Goal: Task Accomplishment & Management: Complete application form

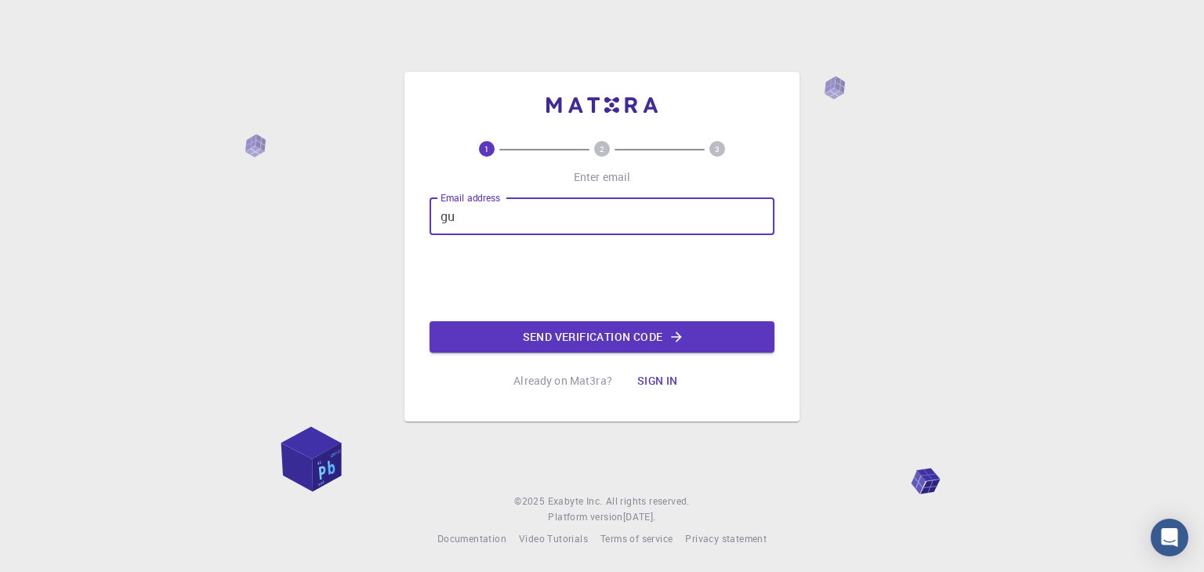
type input "g"
click at [521, 205] on input "Email address" at bounding box center [602, 217] width 345 height 38
type input "[EMAIL_ADDRESS][DOMAIN_NAME]"
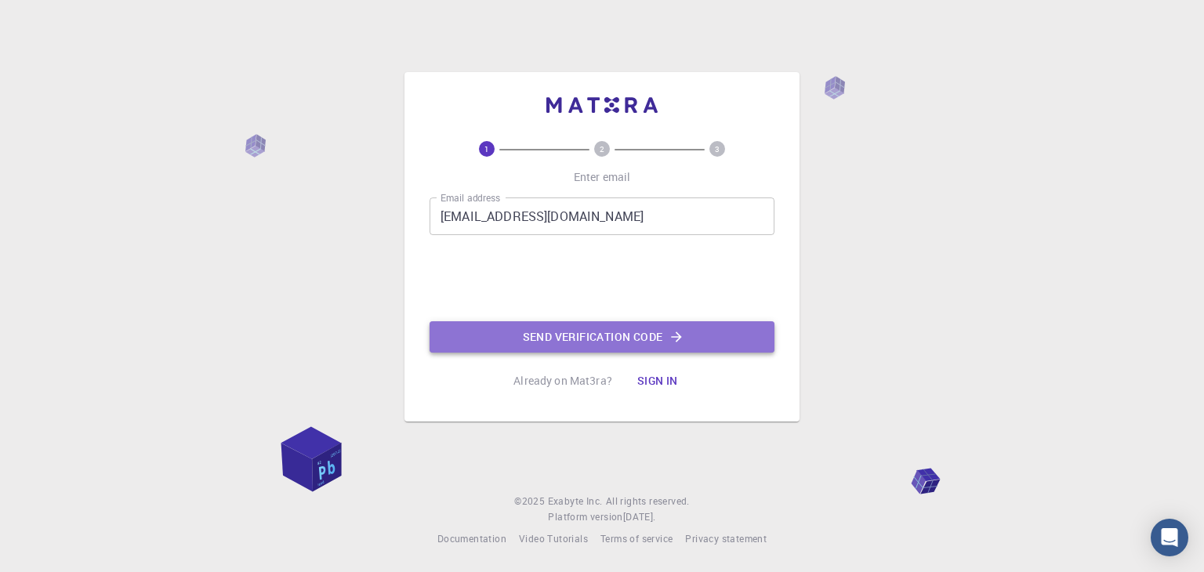
click at [587, 332] on button "Send verification code" at bounding box center [602, 336] width 345 height 31
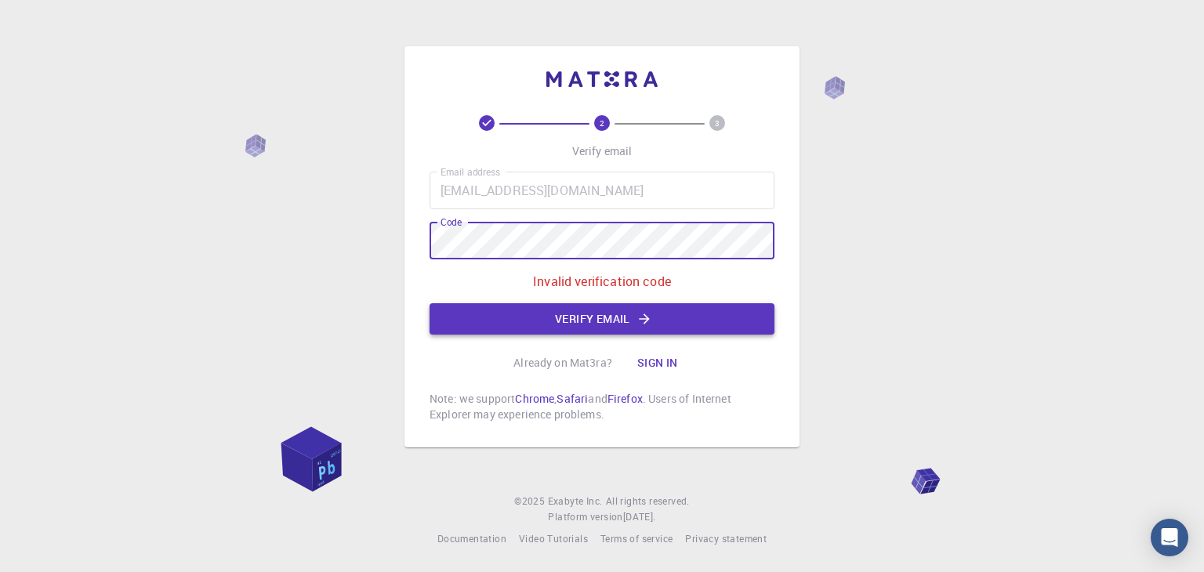
click at [548, 318] on button "Verify email" at bounding box center [602, 318] width 345 height 31
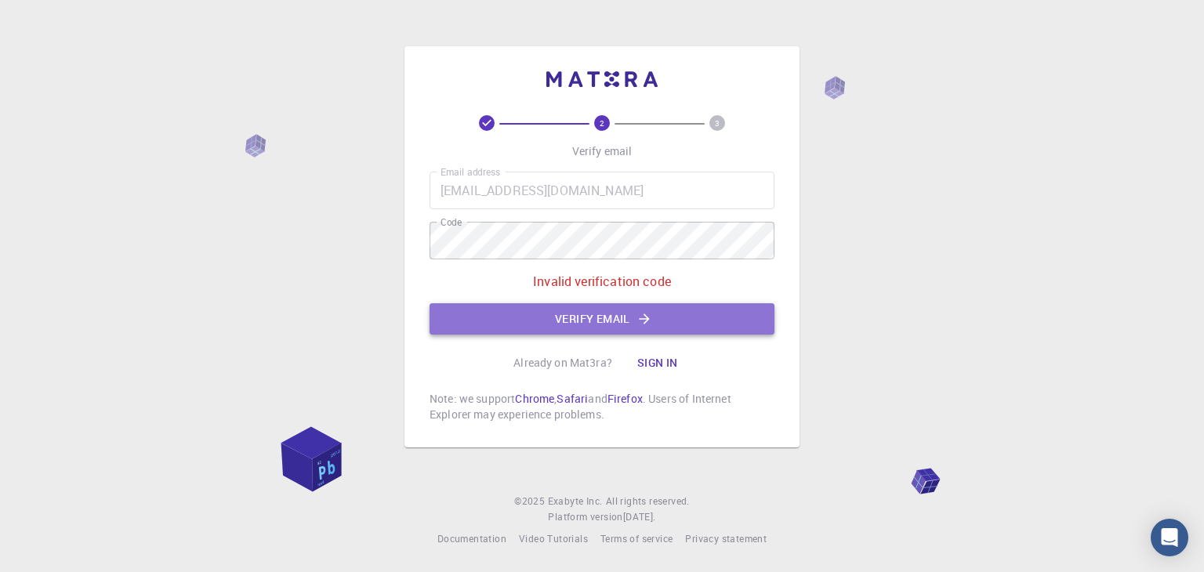
click at [598, 308] on button "Verify email" at bounding box center [602, 318] width 345 height 31
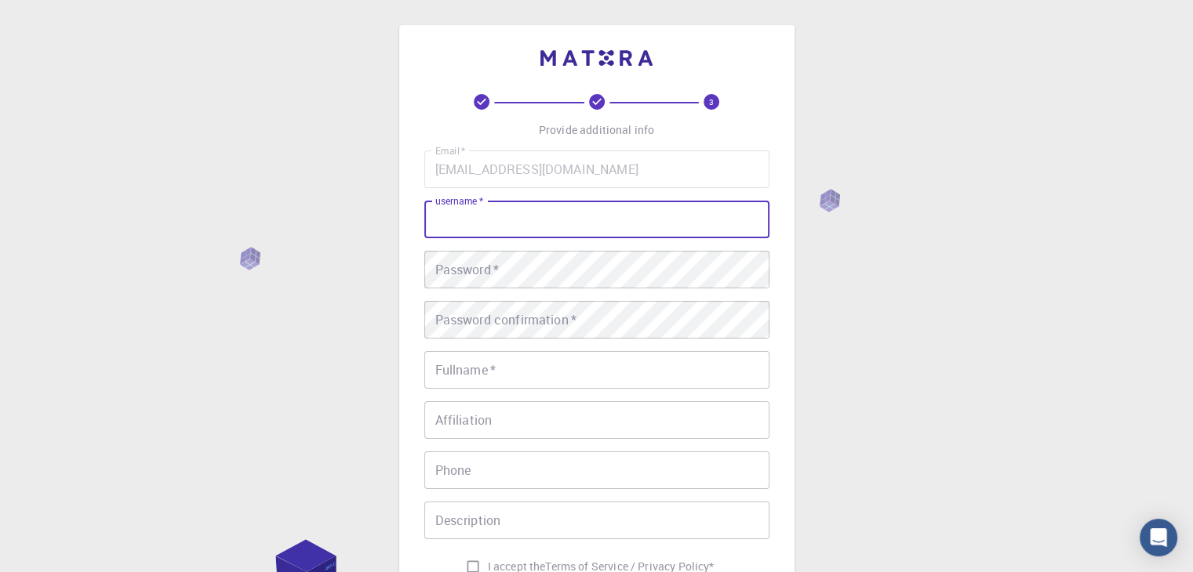
click at [468, 223] on input "username   *" at bounding box center [596, 220] width 345 height 38
click at [478, 220] on input "nome de usuário   *" at bounding box center [596, 220] width 345 height 38
type input "GM"
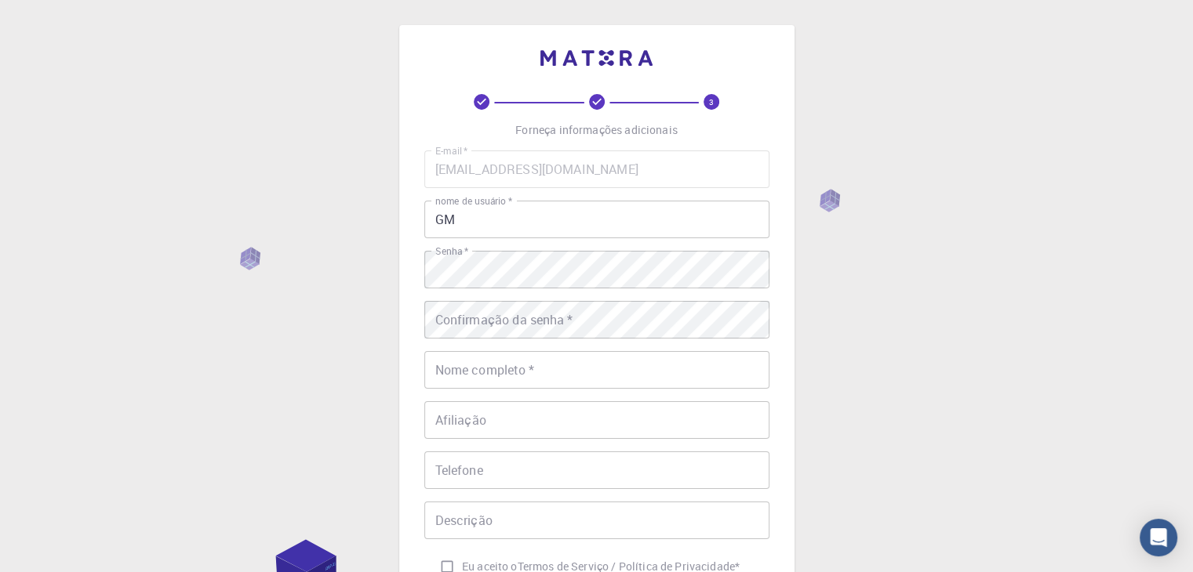
click at [509, 300] on div "E-mail   * [EMAIL_ADDRESS][DOMAIN_NAME] E-mail   * nome de usuário   * GM nome …" at bounding box center [596, 366] width 345 height 431
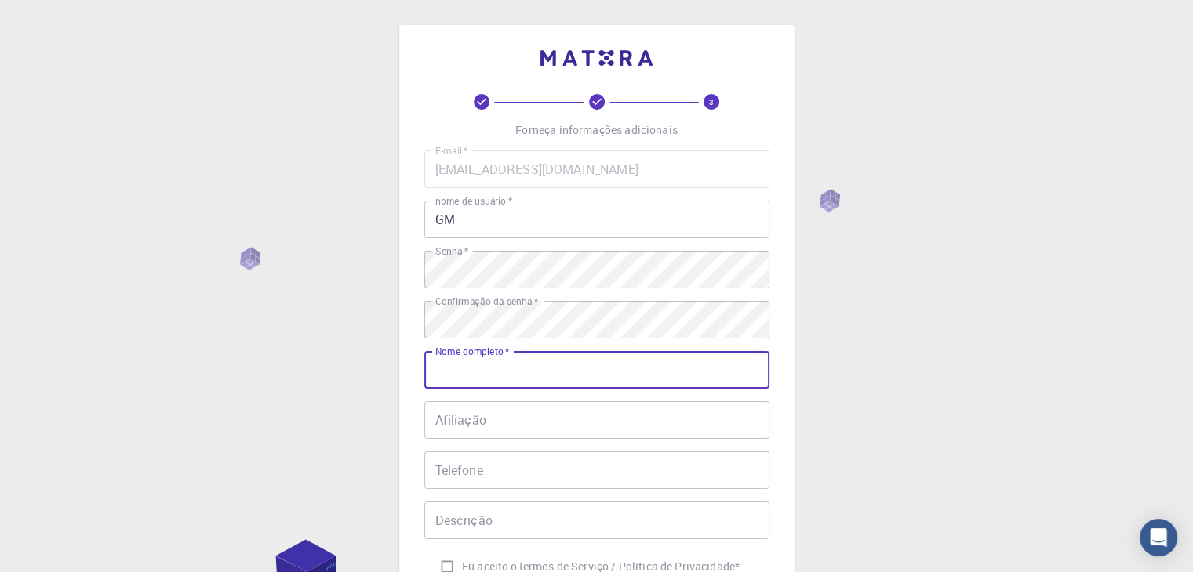
click at [497, 363] on input "Nome completo   *" at bounding box center [596, 370] width 345 height 38
type input "[PERSON_NAME]"
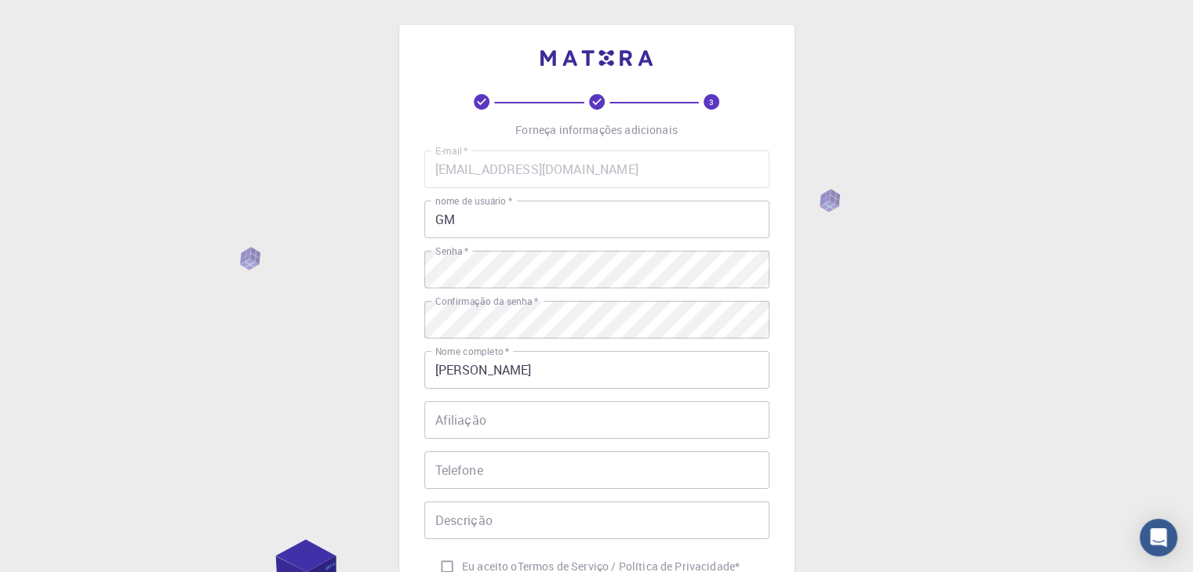
drag, startPoint x: 533, startPoint y: 56, endPoint x: 659, endPoint y: 65, distance: 126.5
click at [659, 65] on div "3 Forneça informações adicionais E-mail   * [EMAIL_ADDRESS][DOMAIN_NAME] E-mail…" at bounding box center [596, 359] width 345 height 619
click at [878, 62] on div "3 Forneça informações adicionais E-mail   * [EMAIL_ADDRESS][DOMAIN_NAME] E-mail…" at bounding box center [596, 399] width 1193 height 798
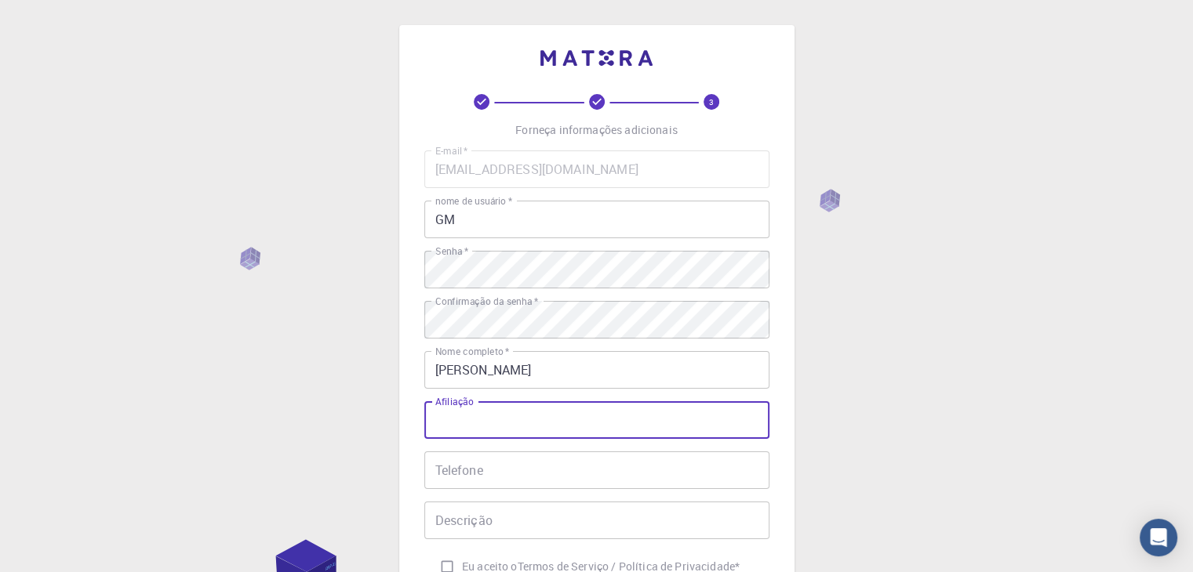
click at [458, 432] on input "Afiliação" at bounding box center [596, 420] width 345 height 38
type input "estudante de engenharia"
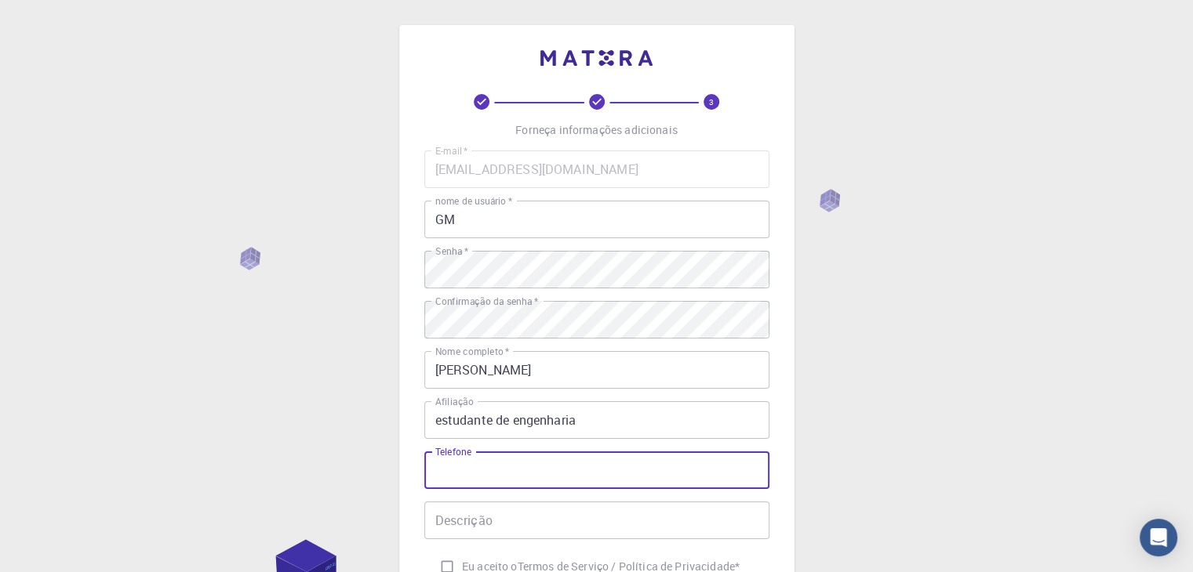
click at [471, 462] on input "Telefone" at bounding box center [596, 471] width 345 height 38
type input "85984024083"
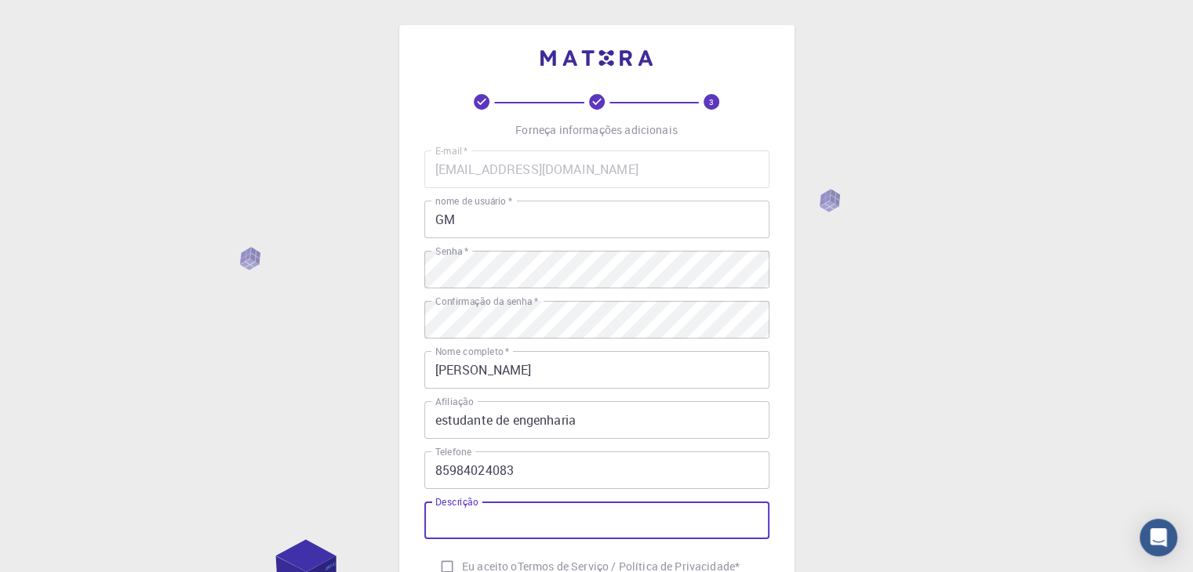
click at [508, 512] on input "Descrição" at bounding box center [596, 521] width 345 height 38
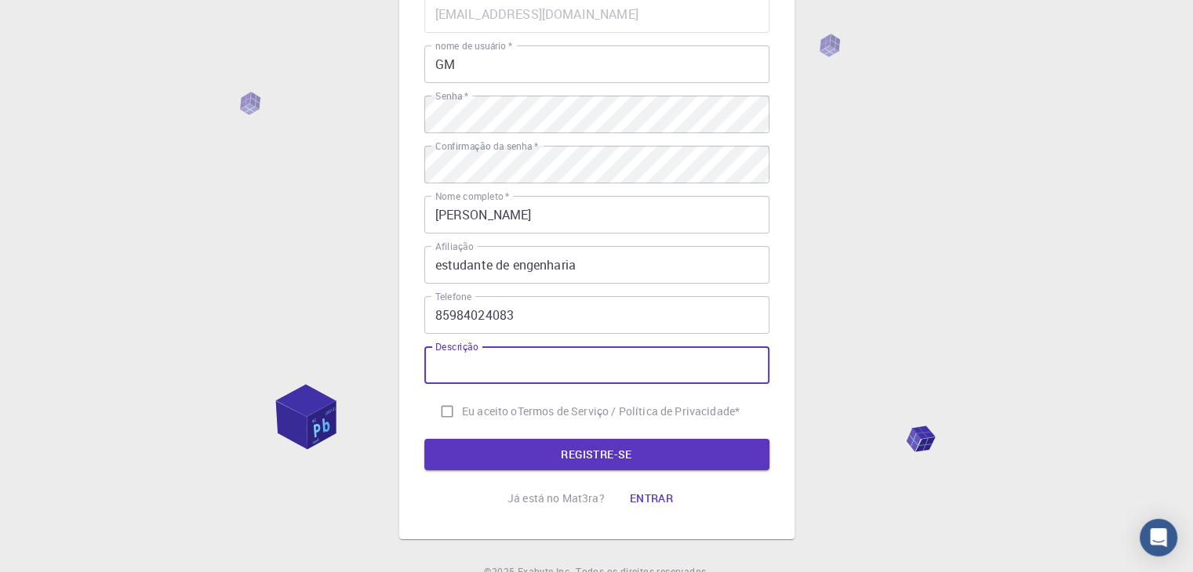
scroll to position [154, 0]
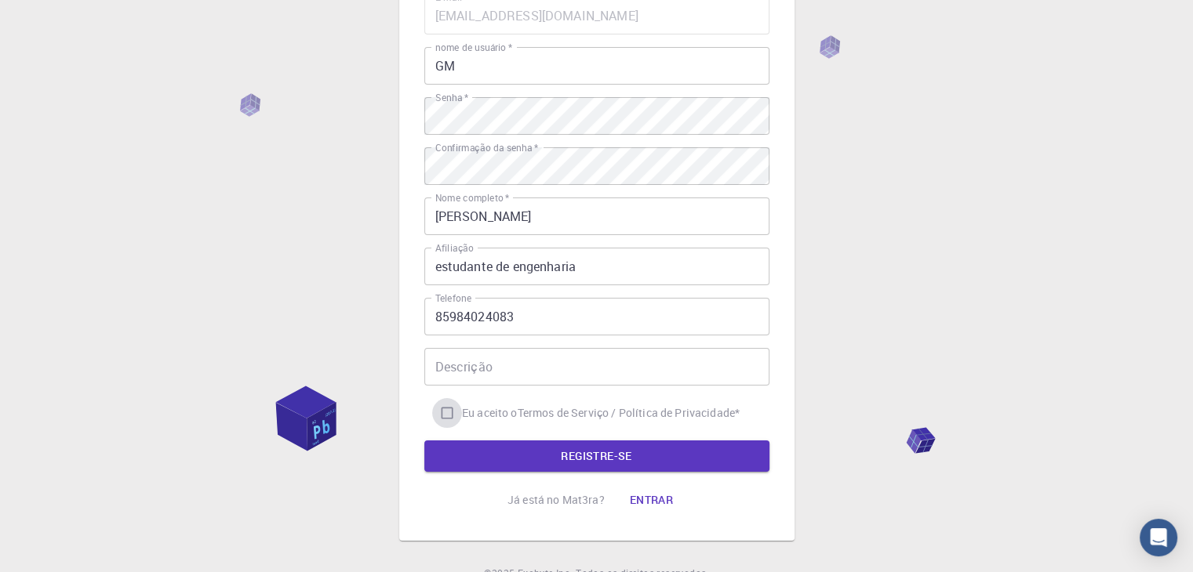
click at [443, 412] on input "Eu aceito o Termos de Serviço / Política de Privacidade *" at bounding box center [447, 413] width 30 height 30
checkbox input "true"
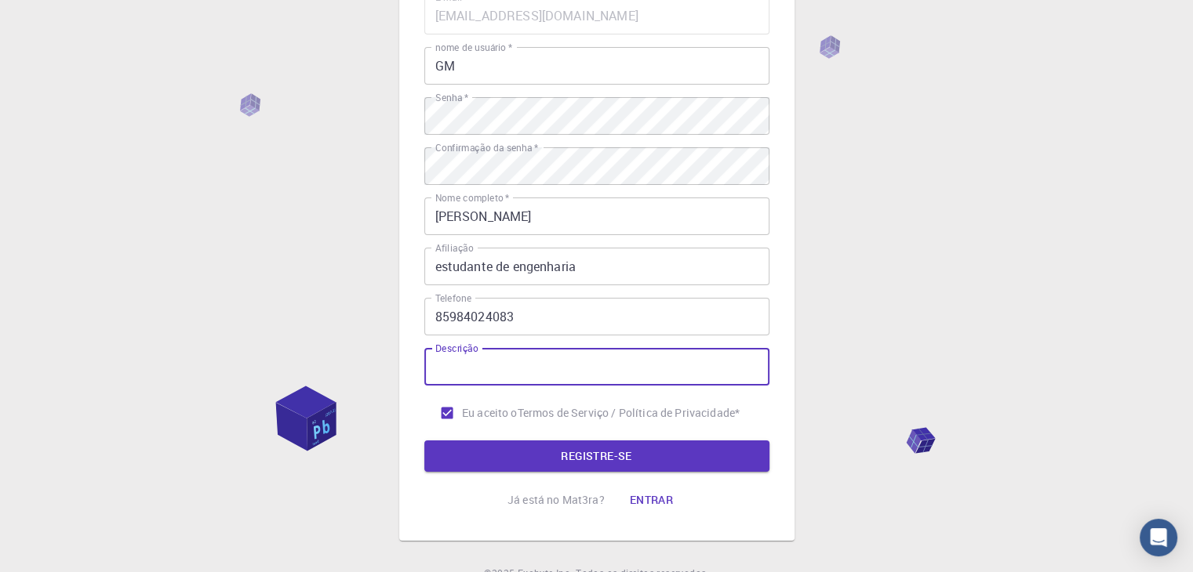
click at [467, 365] on input "Descrição" at bounding box center [596, 367] width 345 height 38
type input "Sou estudante de engenharia da UFC e gostaria de utilizar o site para fins de e…"
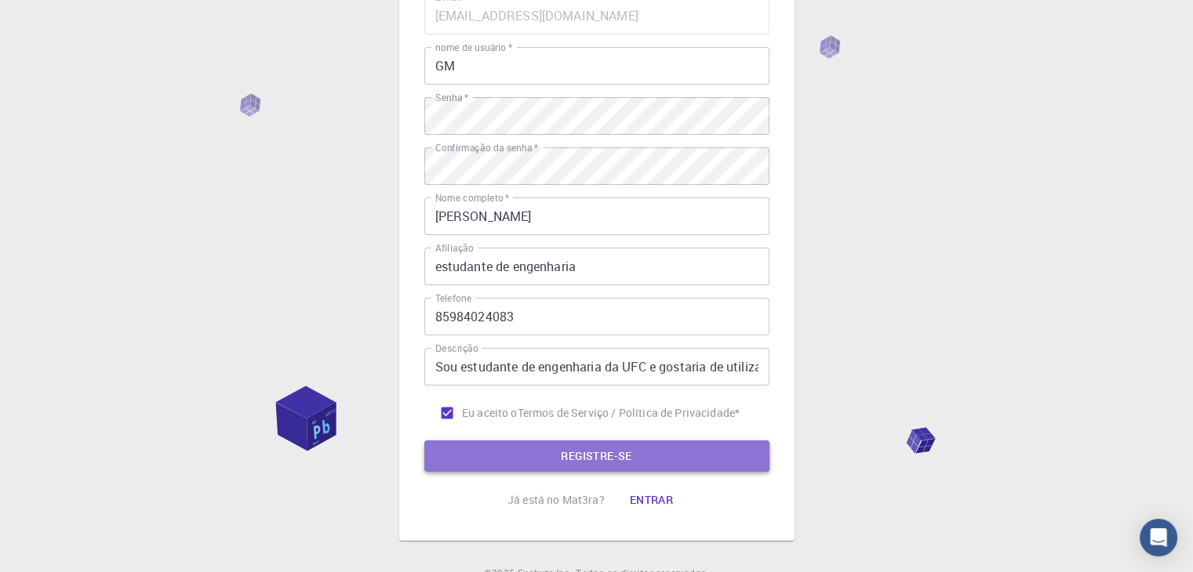
click at [554, 449] on button "REGISTRE-SE" at bounding box center [596, 456] width 345 height 31
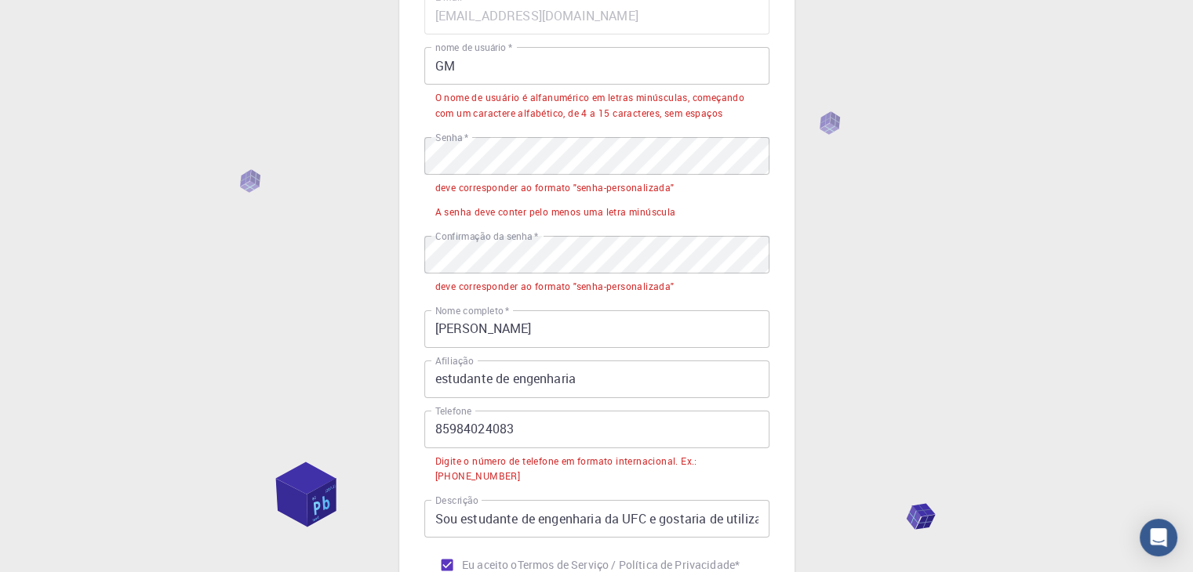
click at [622, 462] on font "Digite o número de telefone em formato internacional. Ex.: [PHONE_NUMBER]" at bounding box center [566, 469] width 262 height 28
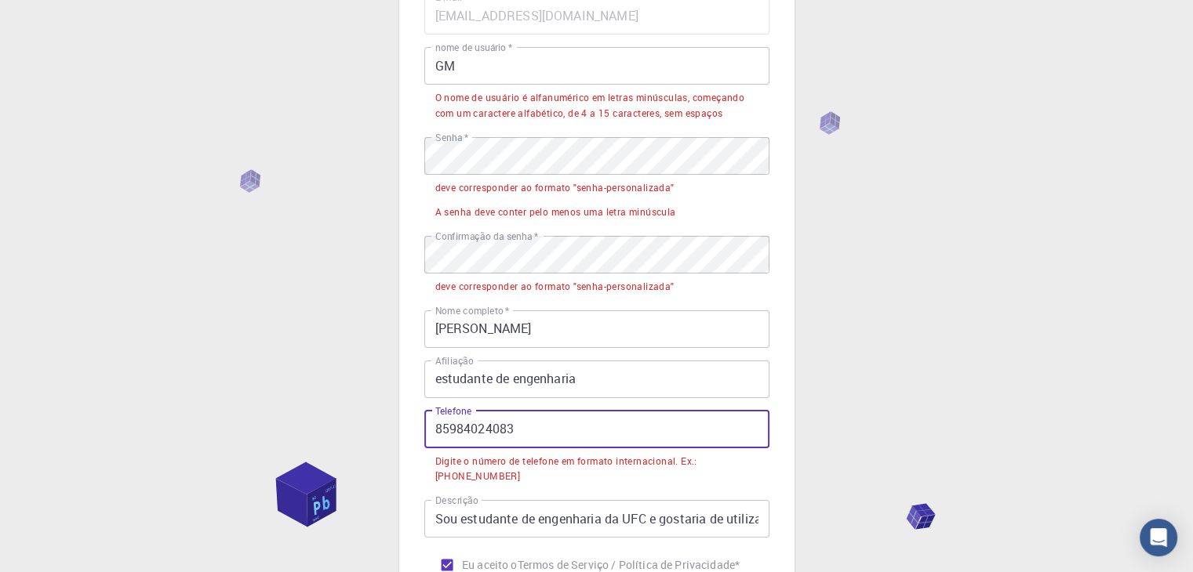
click at [438, 424] on input "85984024083" at bounding box center [596, 430] width 345 height 38
click at [435, 424] on input "85984024083" at bounding box center [596, 430] width 345 height 38
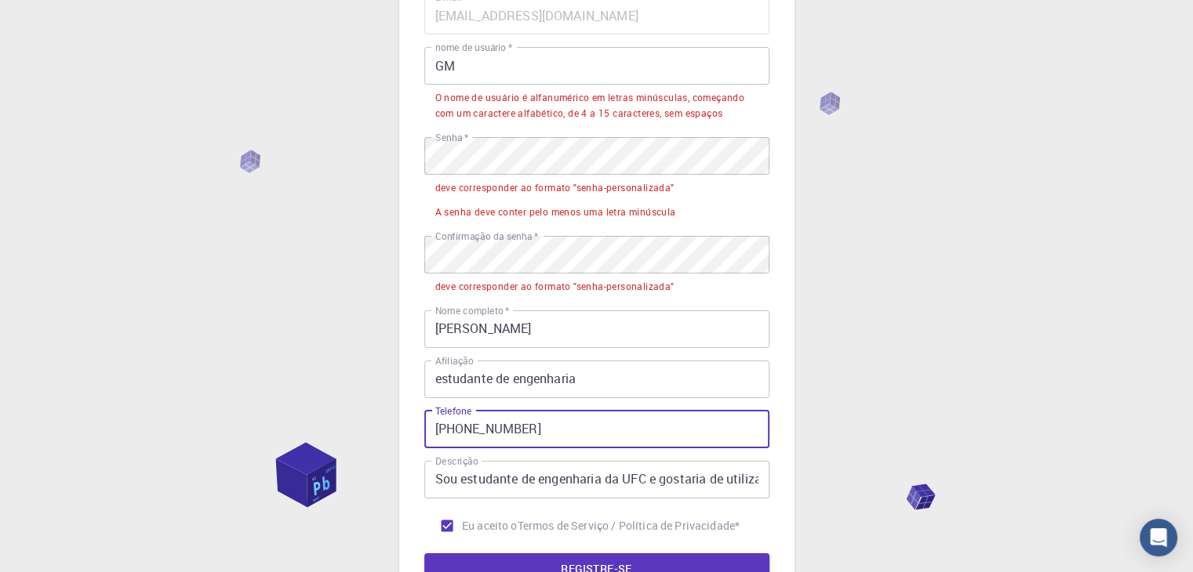
type input "[PHONE_NUMBER]"
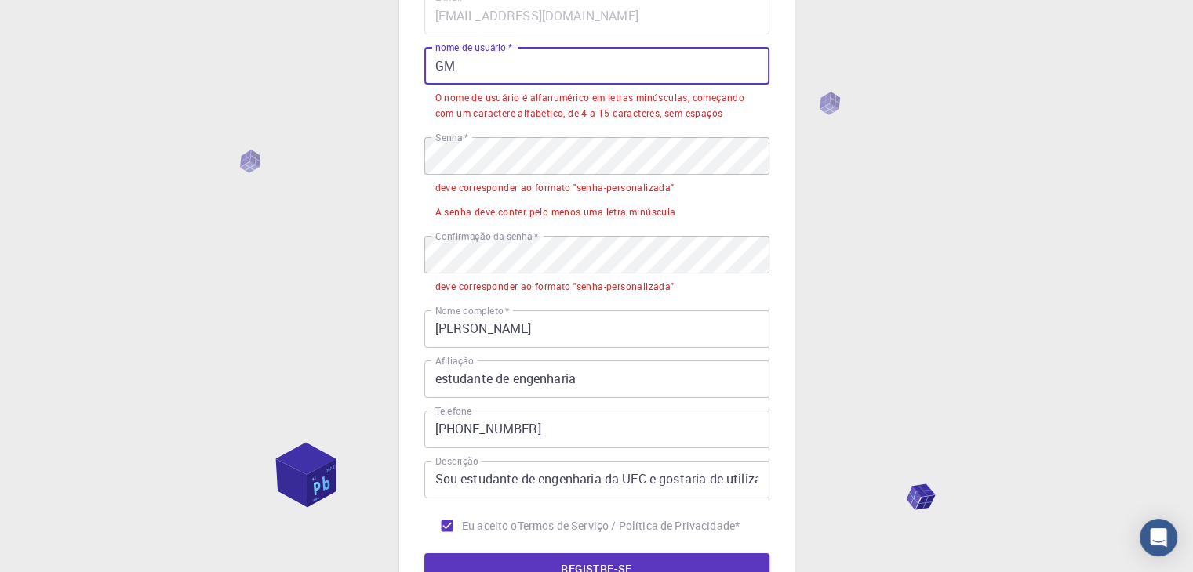
click at [455, 71] on input "GM" at bounding box center [596, 66] width 345 height 38
type input "G"
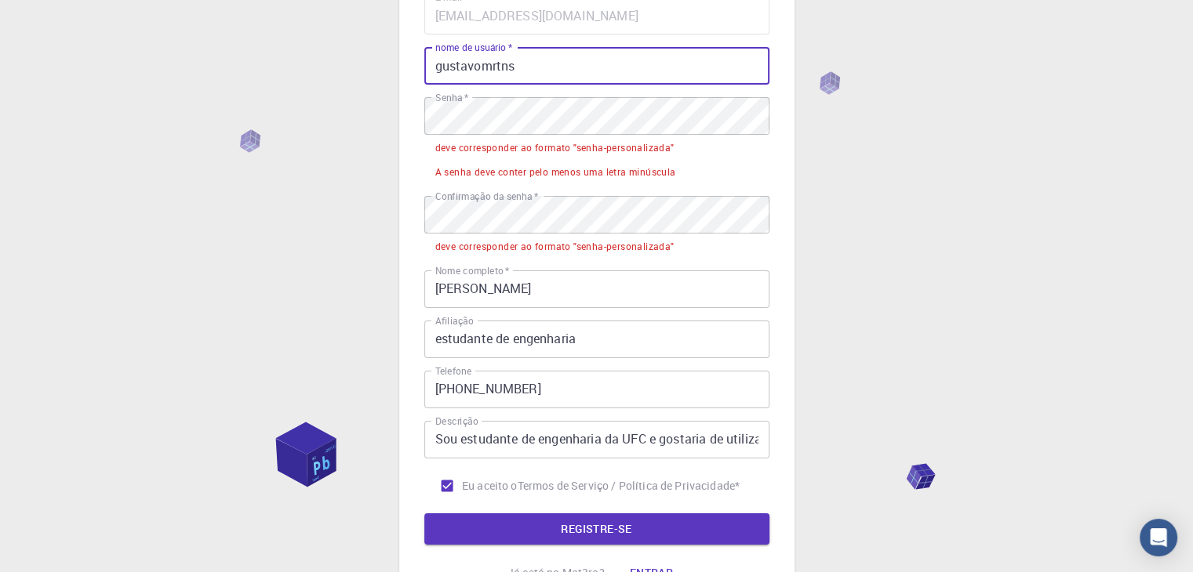
type input "gustavomrtns"
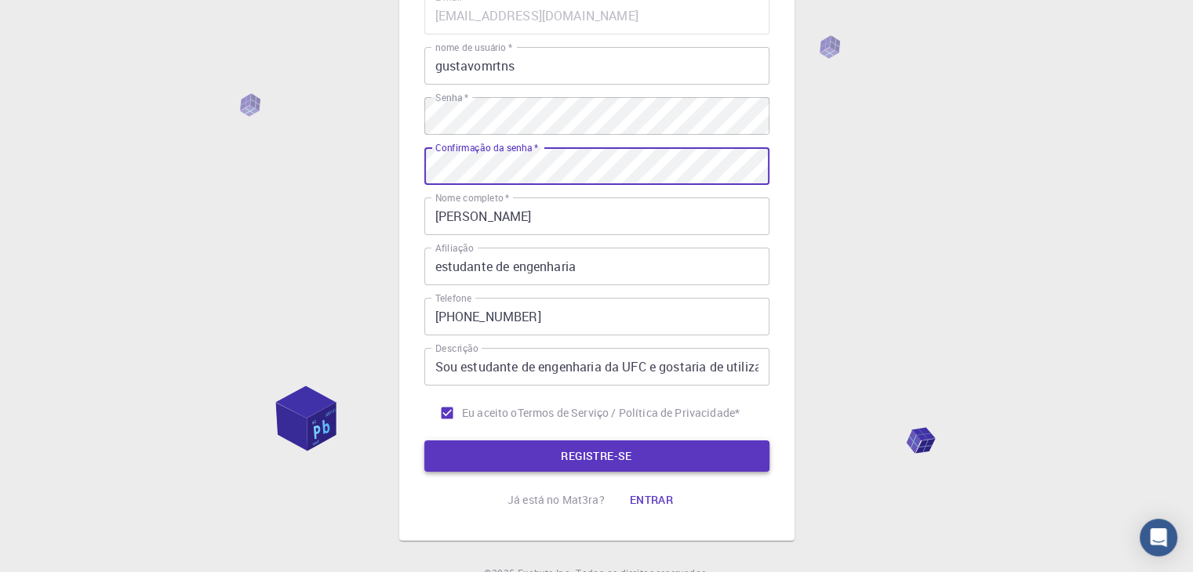
click at [572, 456] on font "REGISTRE-SE" at bounding box center [596, 456] width 71 height 15
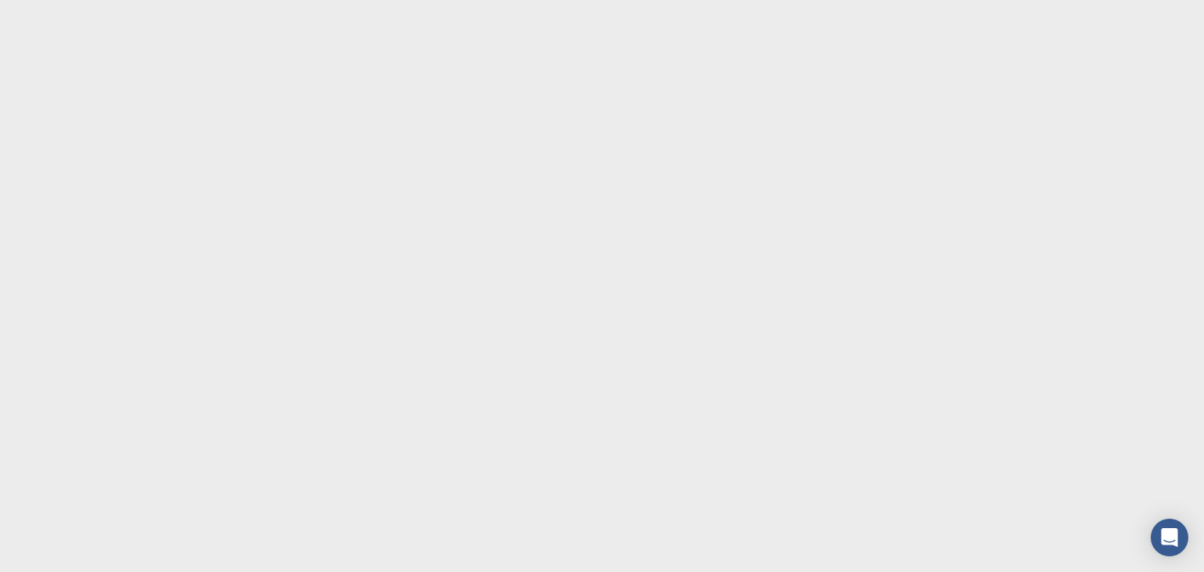
click at [973, 343] on body "Texto original Avalie a tradução O feedback vai ser usado para ajudar a melhora…" at bounding box center [602, 286] width 1204 height 572
